Goal: Information Seeking & Learning: Learn about a topic

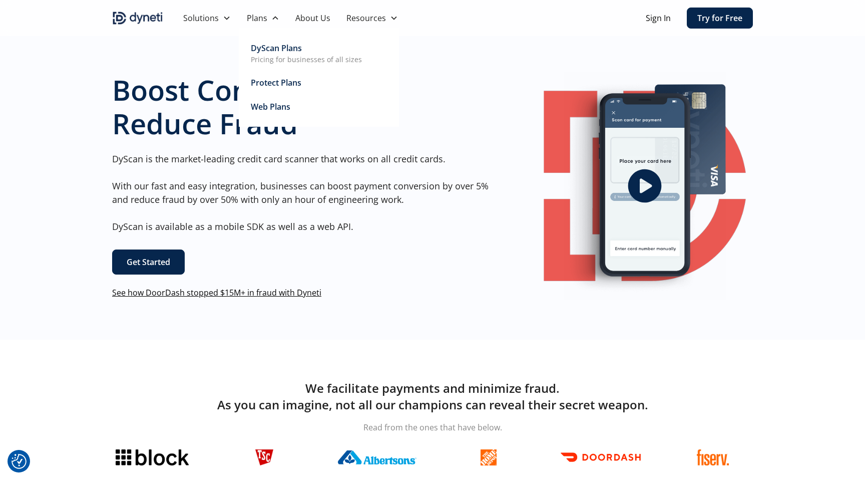
click at [265, 52] on div "DyScan Plans" at bounding box center [276, 48] width 51 height 12
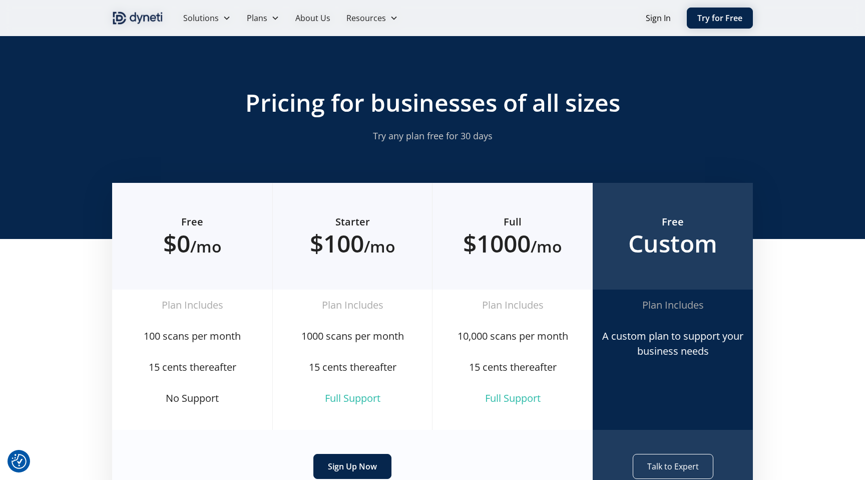
click at [146, 18] on img "home" at bounding box center [137, 18] width 51 height 16
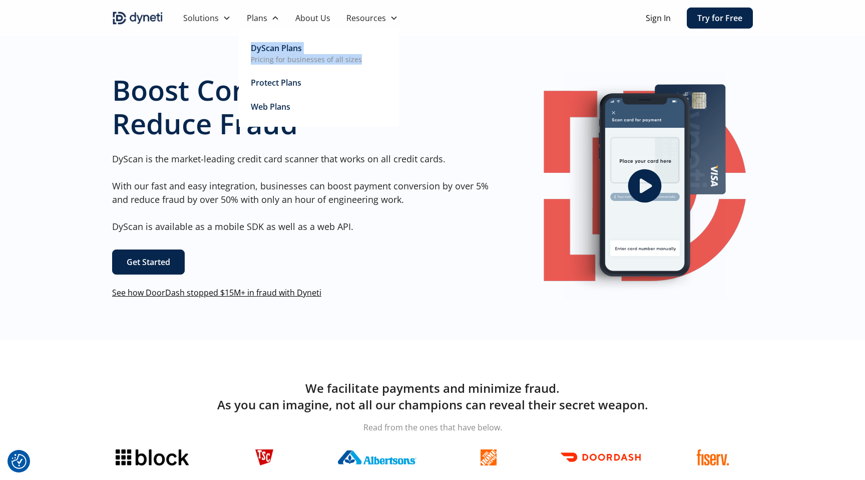
click at [259, 50] on div "DyScan Plans" at bounding box center [276, 48] width 51 height 12
